Goal: Use online tool/utility

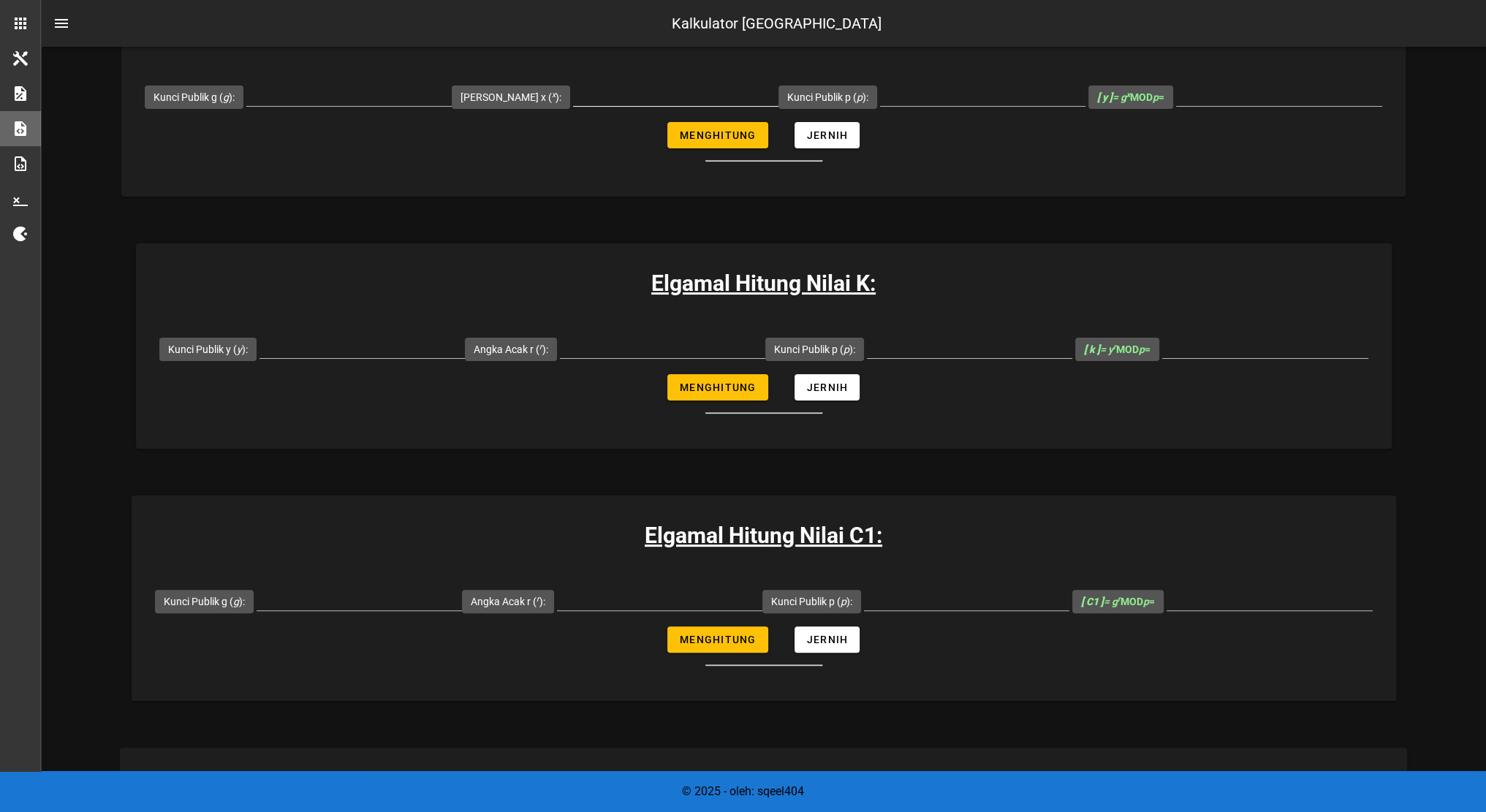
scroll to position [386, 0]
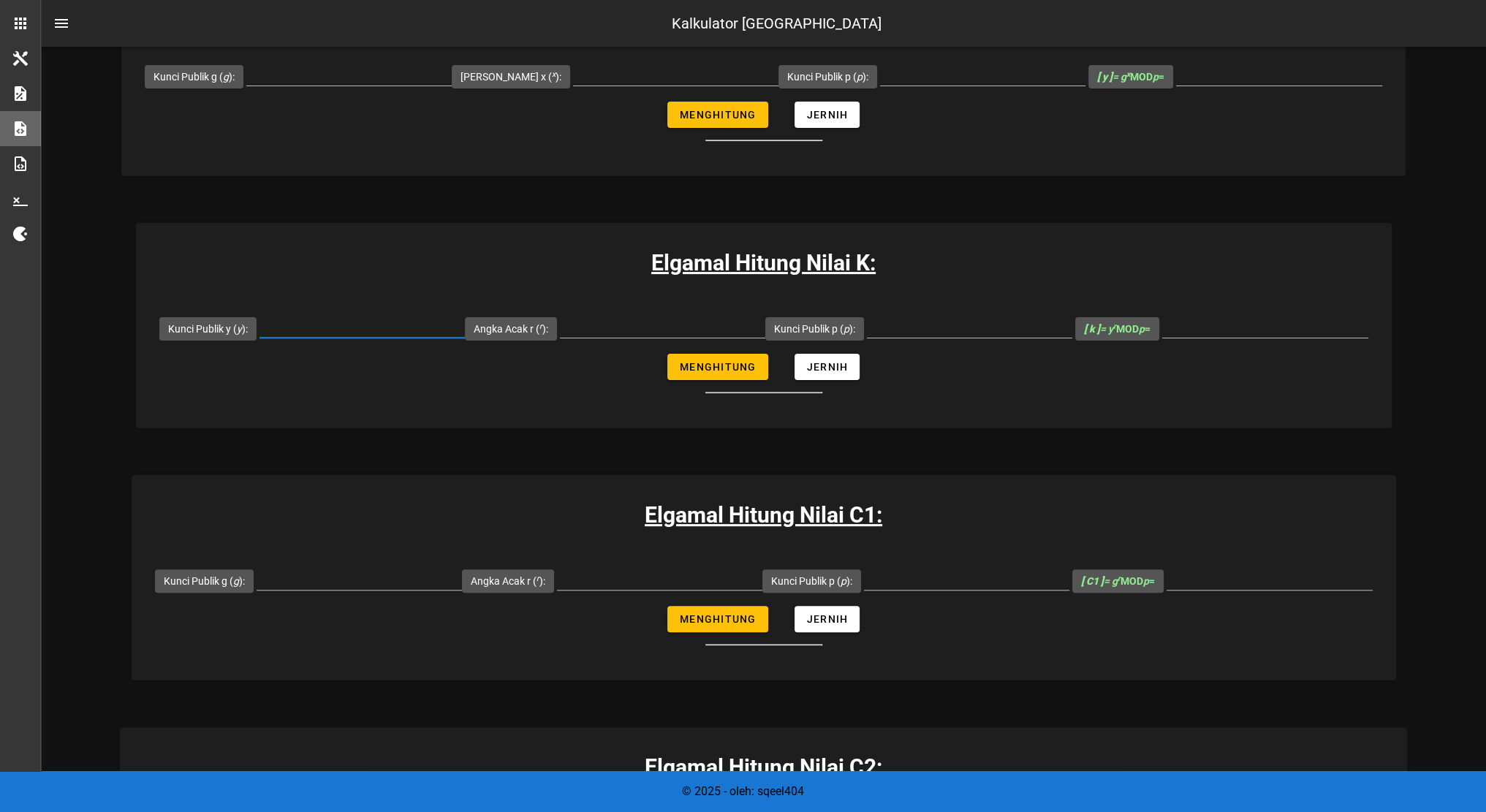
click at [364, 321] on input "Kunci Publik y ( y ):" at bounding box center [362, 326] width 206 height 24
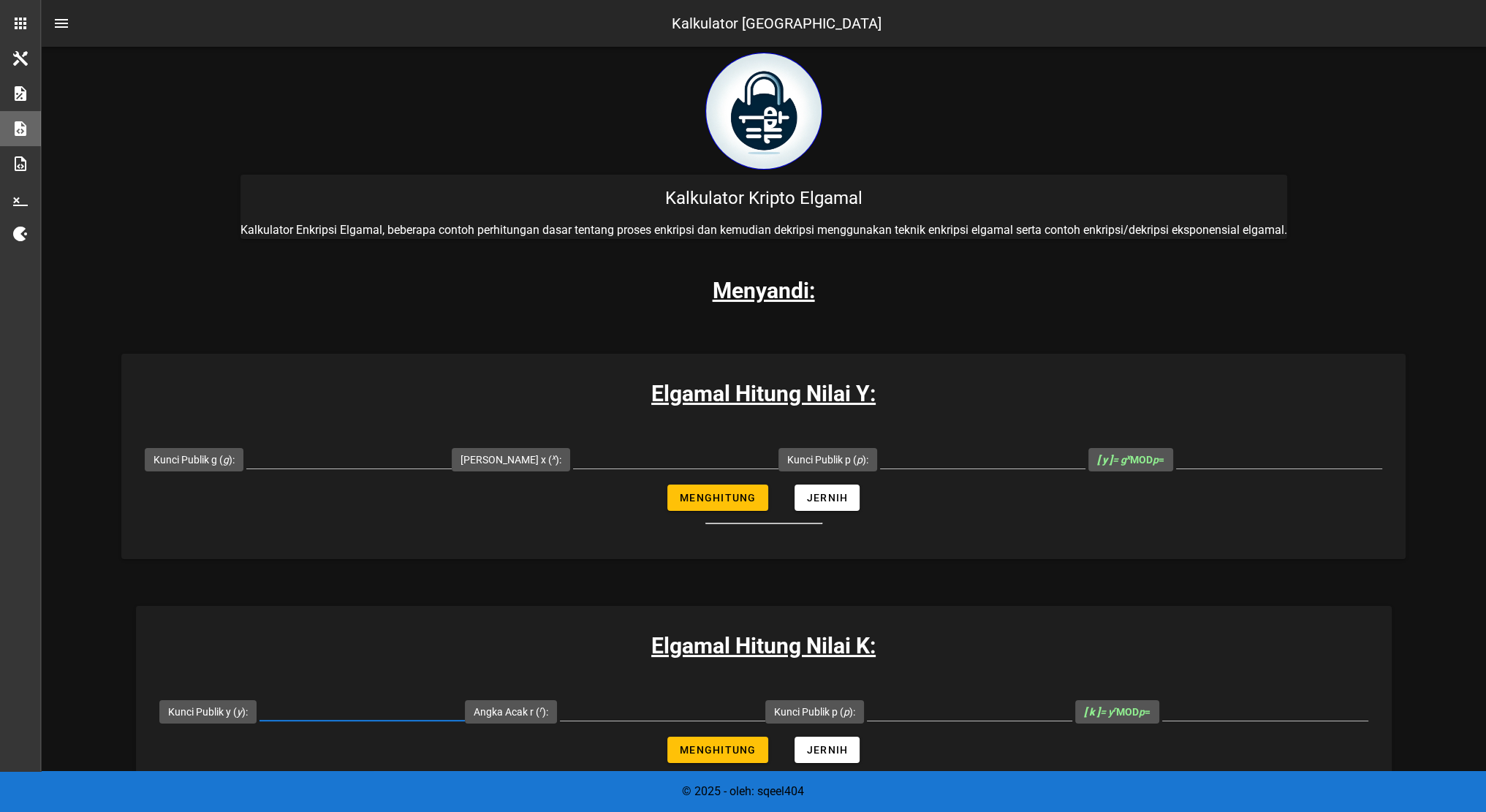
scroll to position [0, 0]
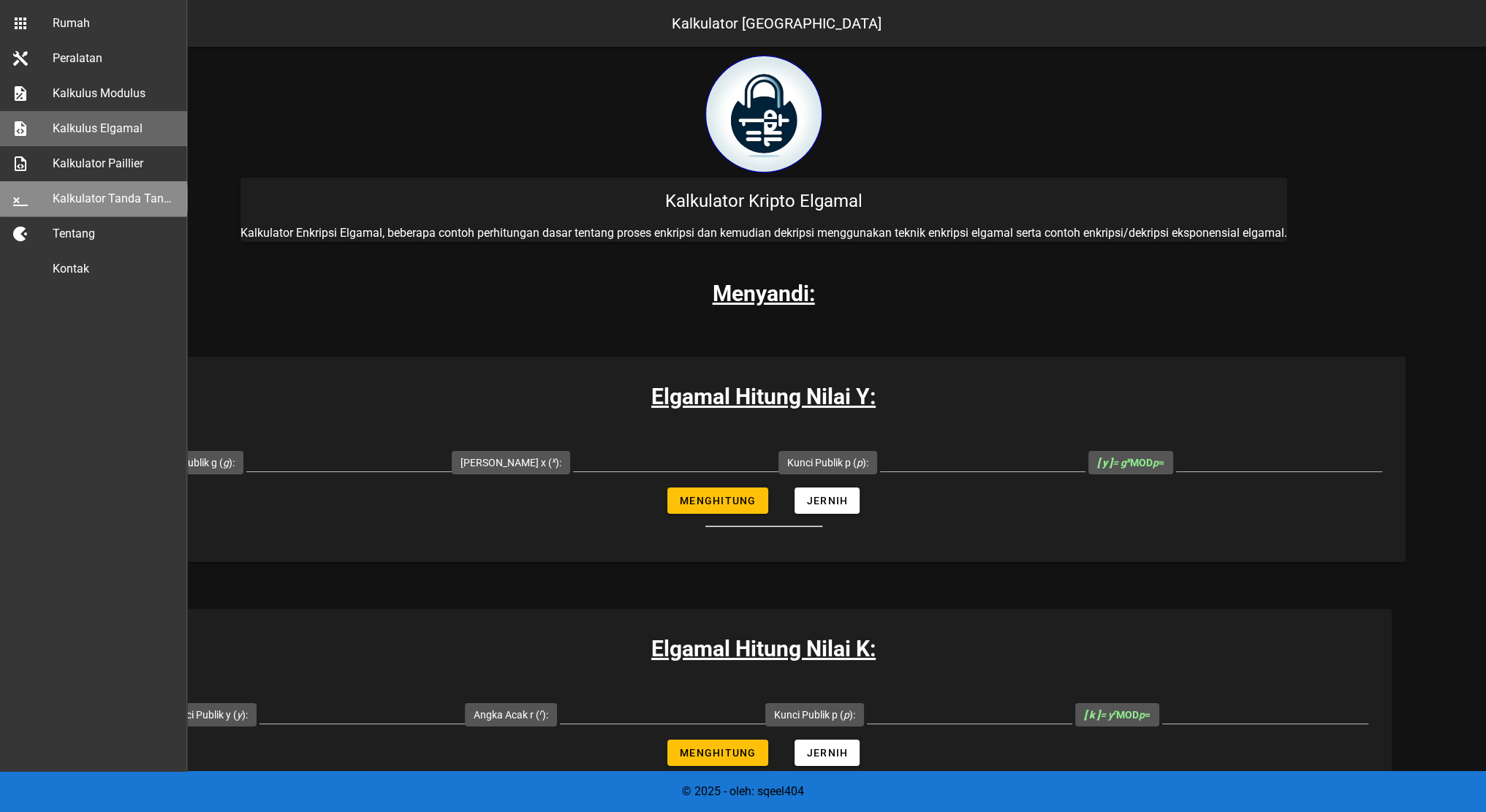
click at [69, 202] on font "Kalkulator Tanda Tangan Digital" at bounding box center [136, 198] width 168 height 14
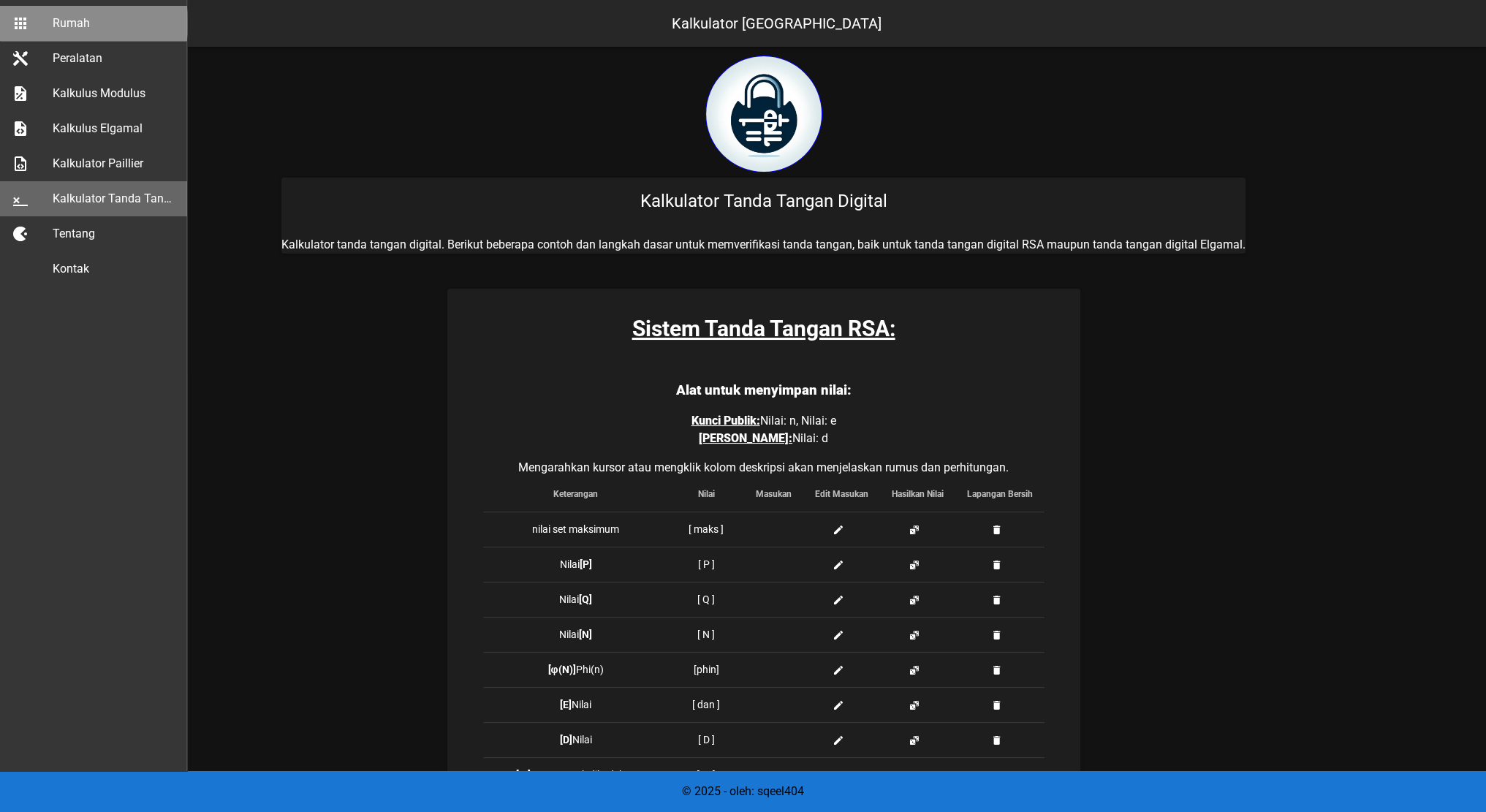
click at [103, 17] on div "Rumah" at bounding box center [113, 23] width 122 height 14
